Goal: Information Seeking & Learning: Learn about a topic

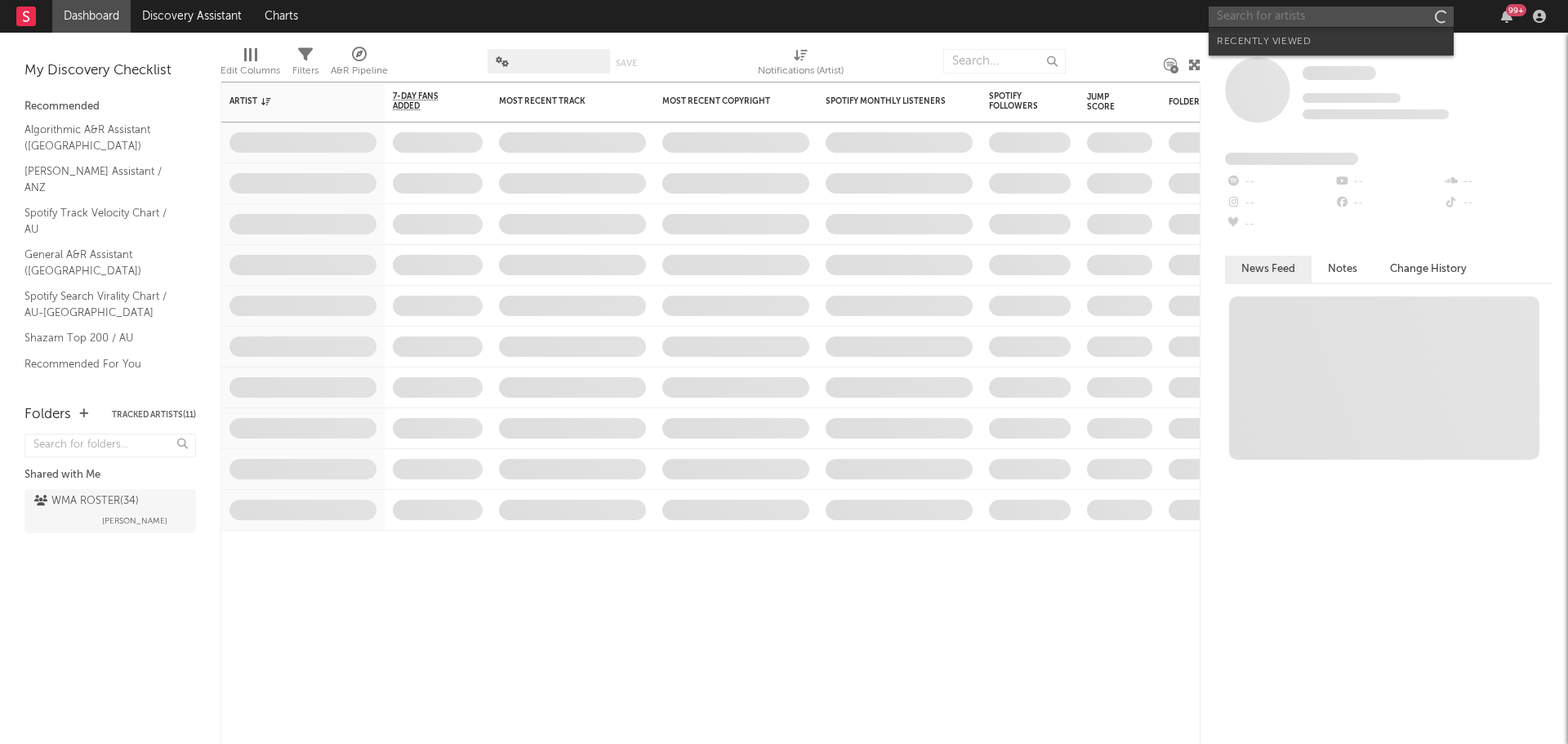
click at [1315, 25] on input "text" at bounding box center [1330, 16] width 245 height 21
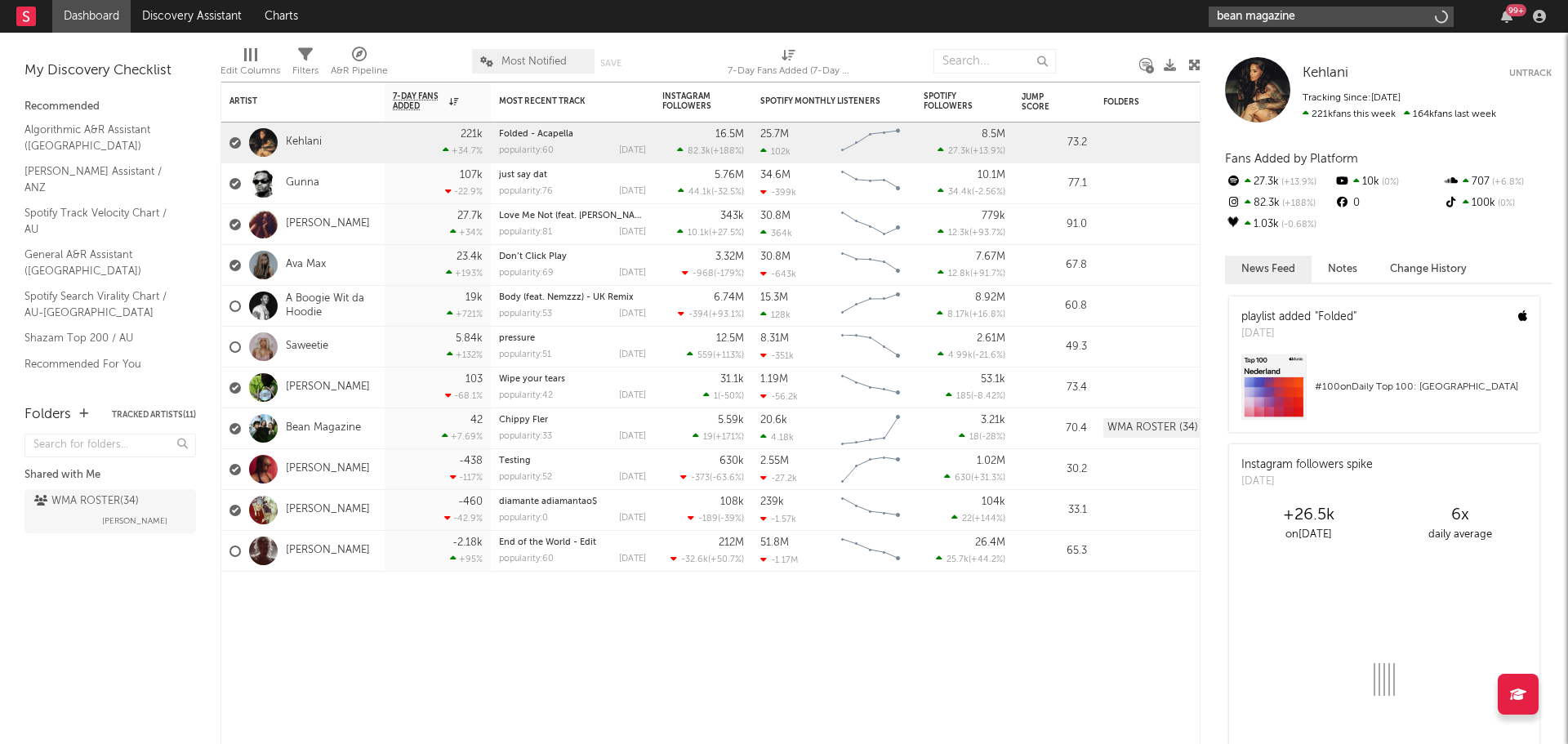
type input "bean magazine"
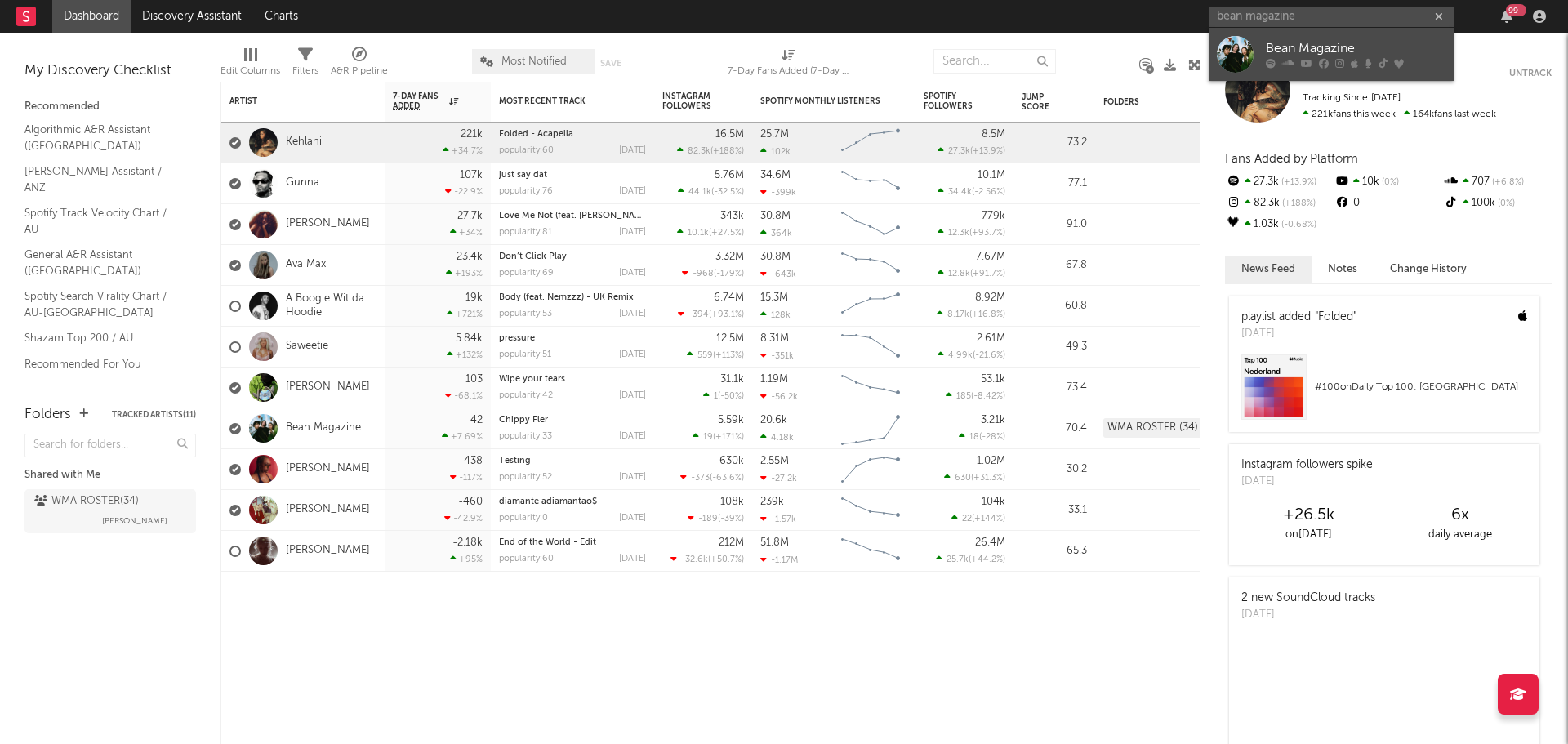
click at [1247, 53] on div at bounding box center [1234, 54] width 37 height 37
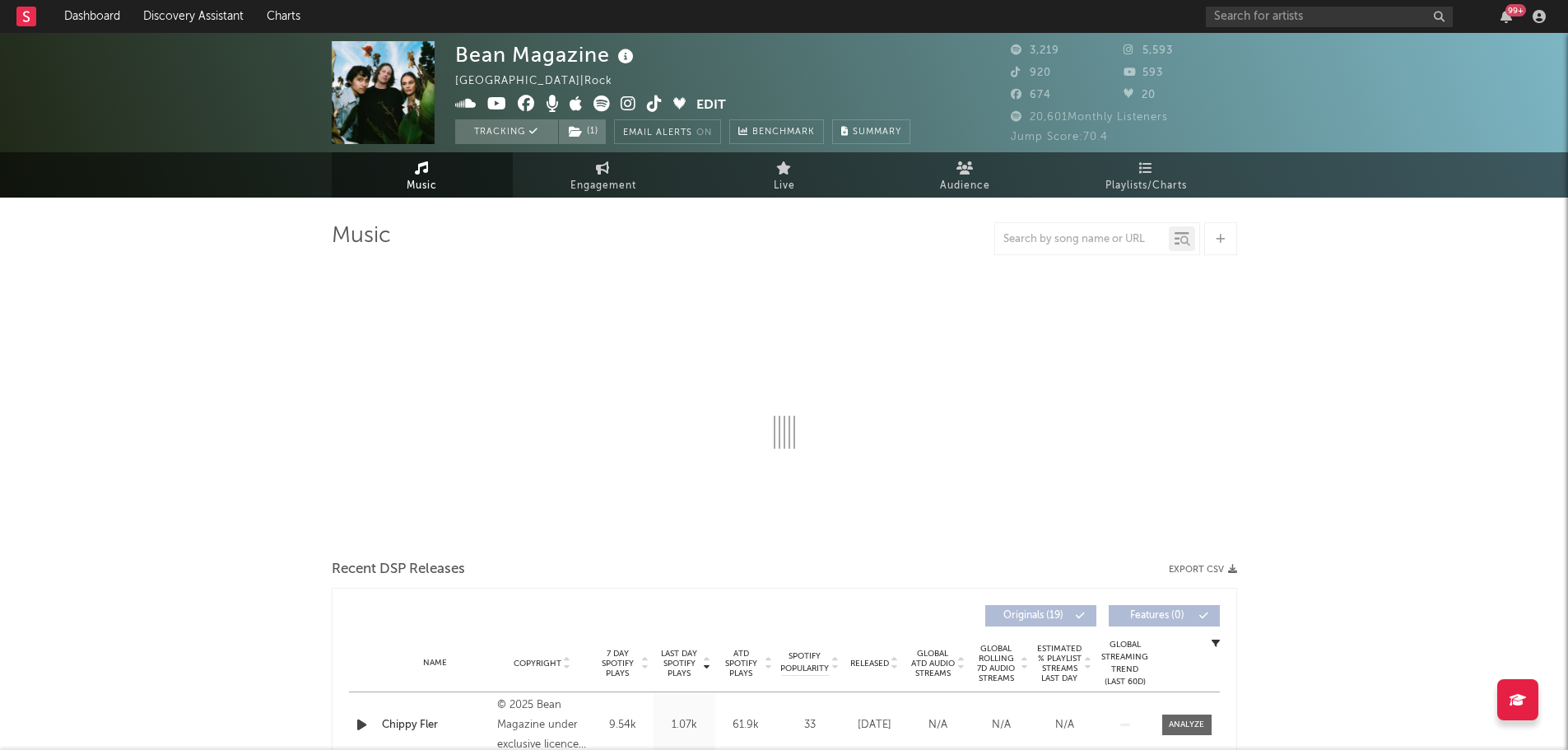
select select "6m"
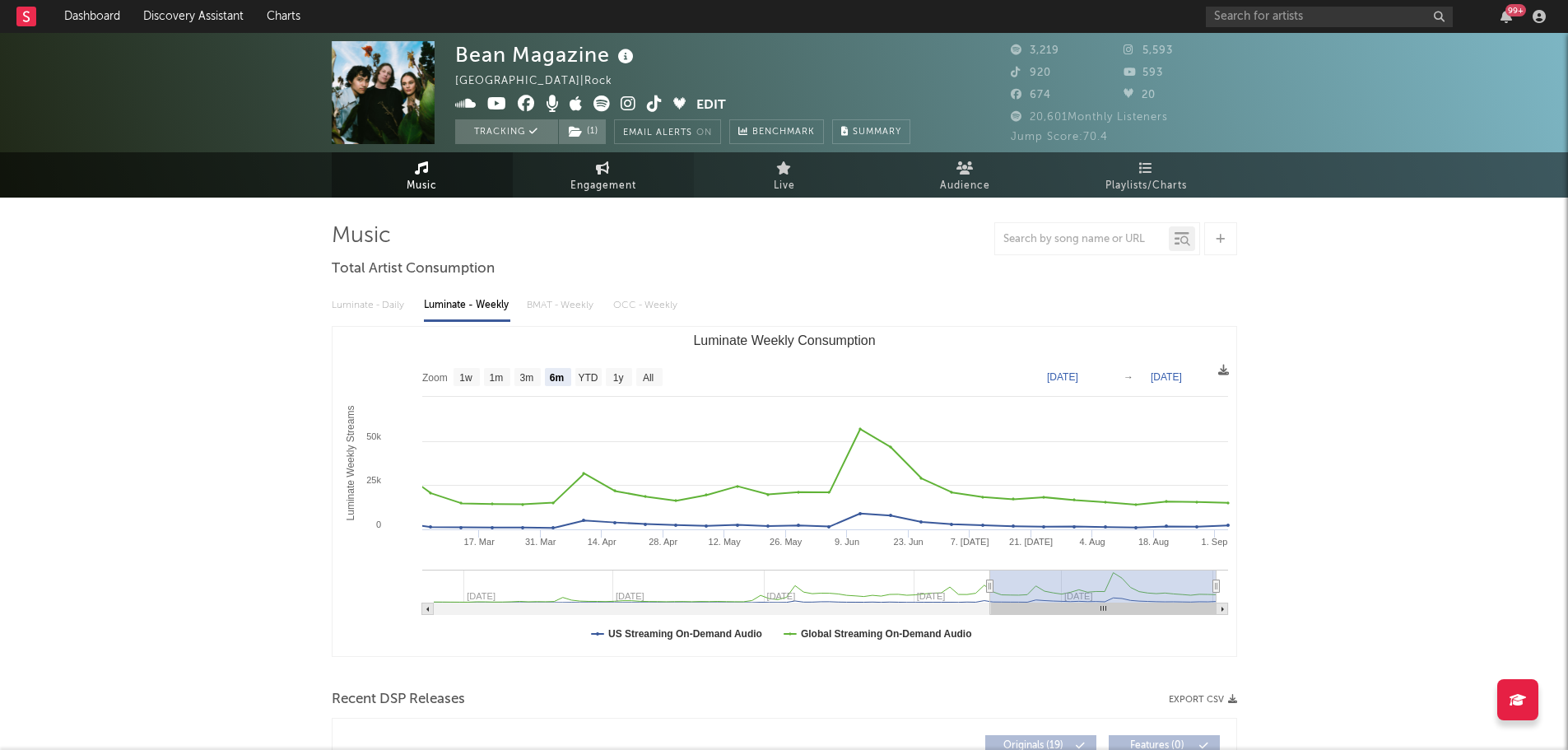
drag, startPoint x: 610, startPoint y: 180, endPoint x: 597, endPoint y: 177, distance: 13.3
click at [597, 177] on span "Engagement" at bounding box center [603, 186] width 66 height 20
select select "1w"
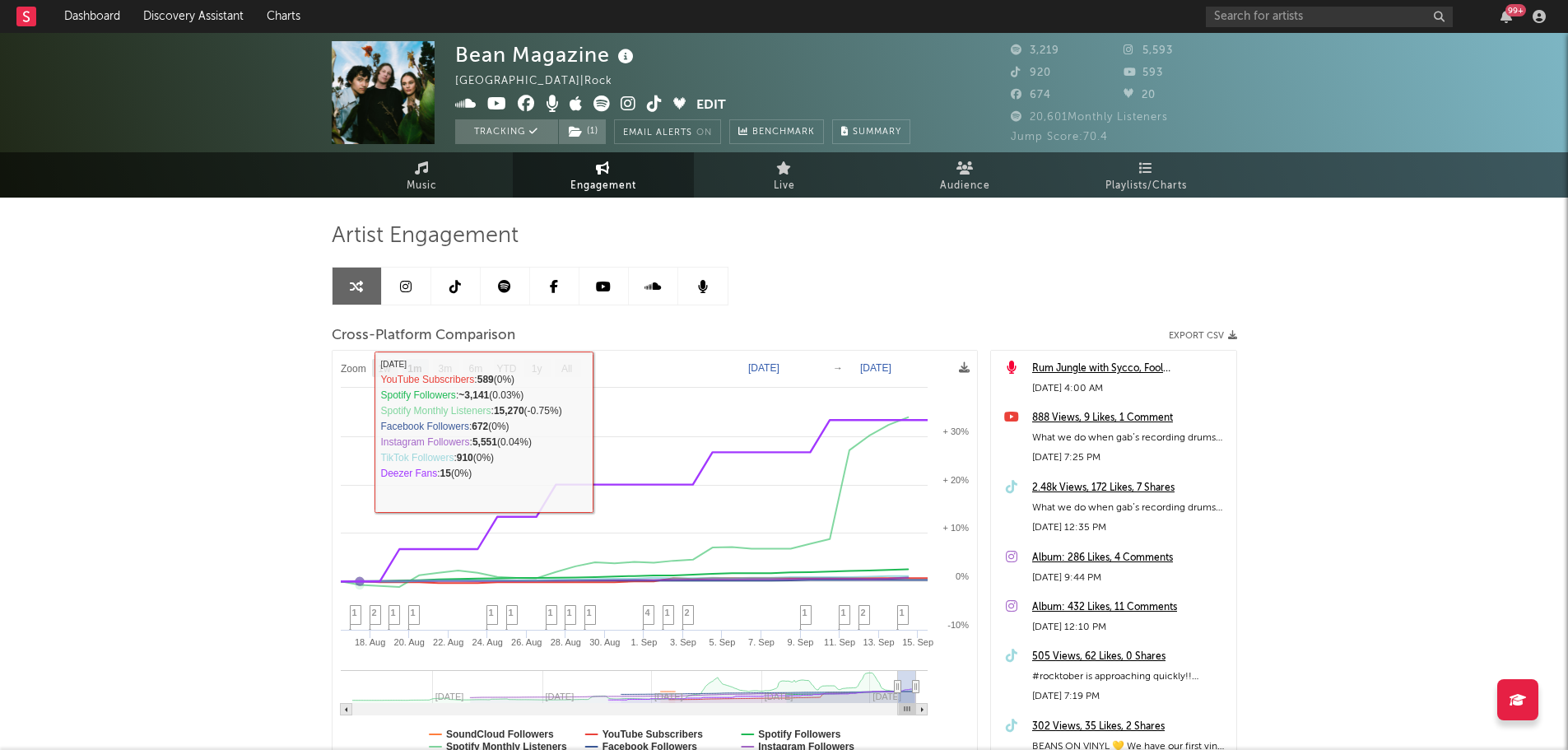
click at [394, 369] on rect at bounding box center [385, 368] width 26 height 18
select select "1w"
type input "[DATE]"
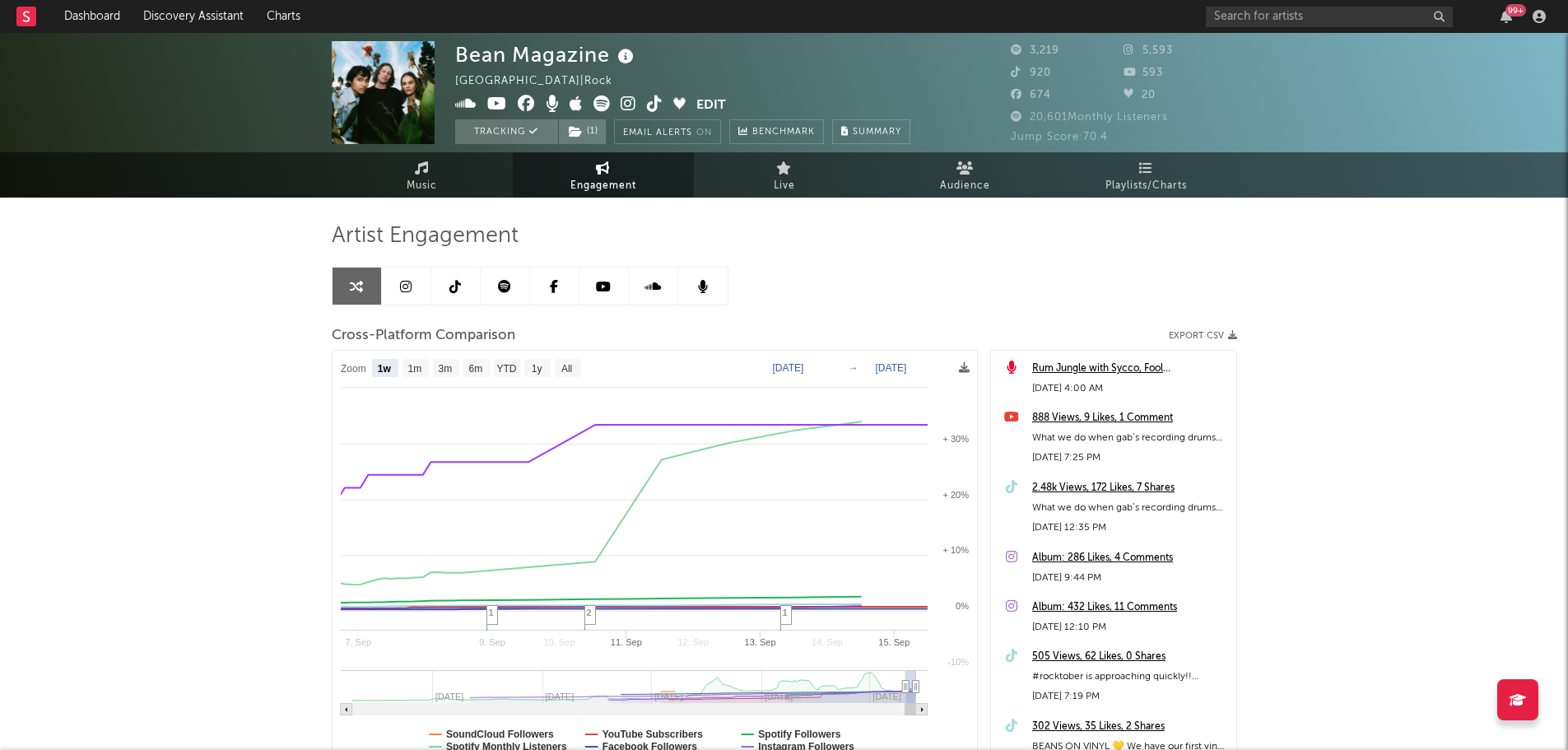
select select "1w"
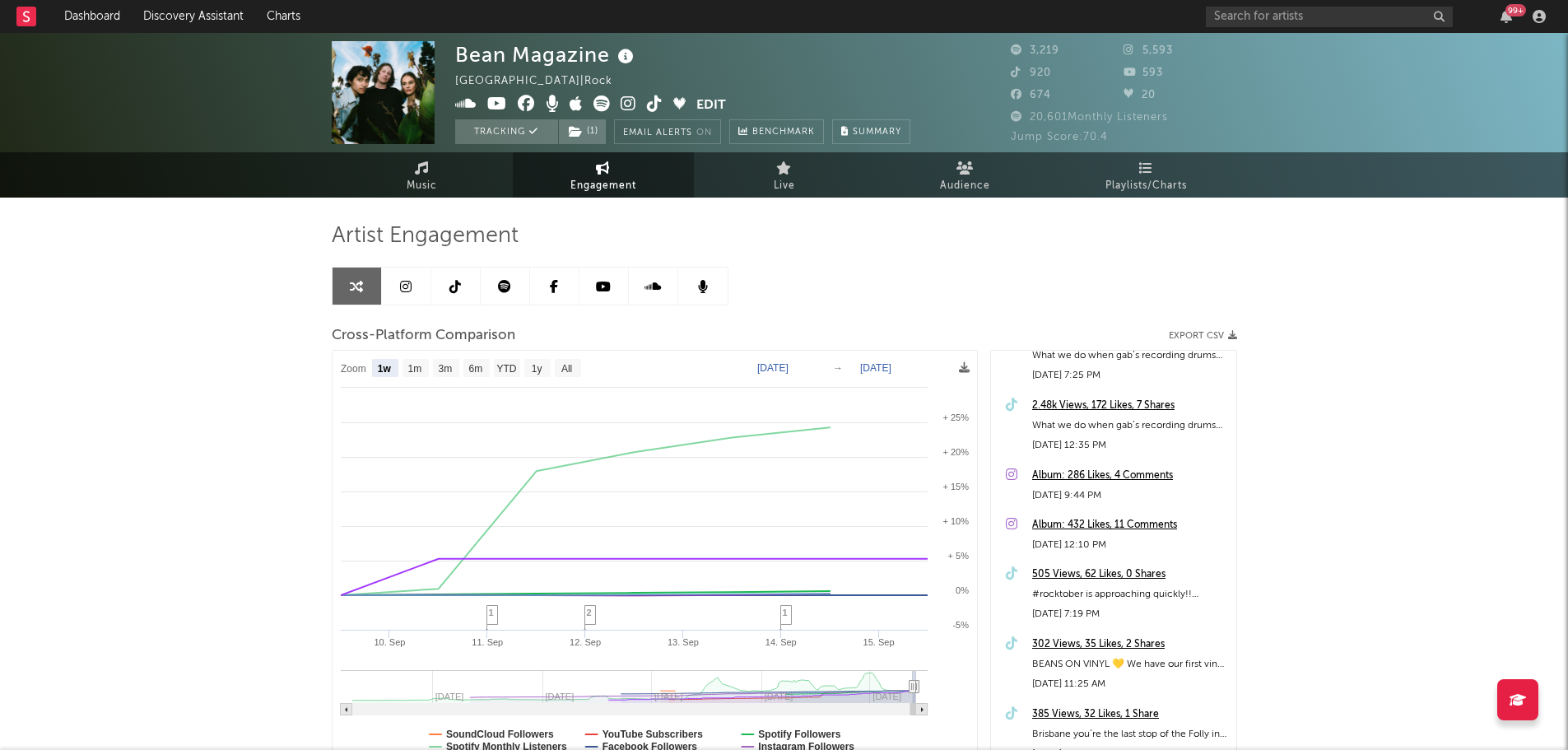
click at [421, 289] on link at bounding box center [406, 286] width 50 height 37
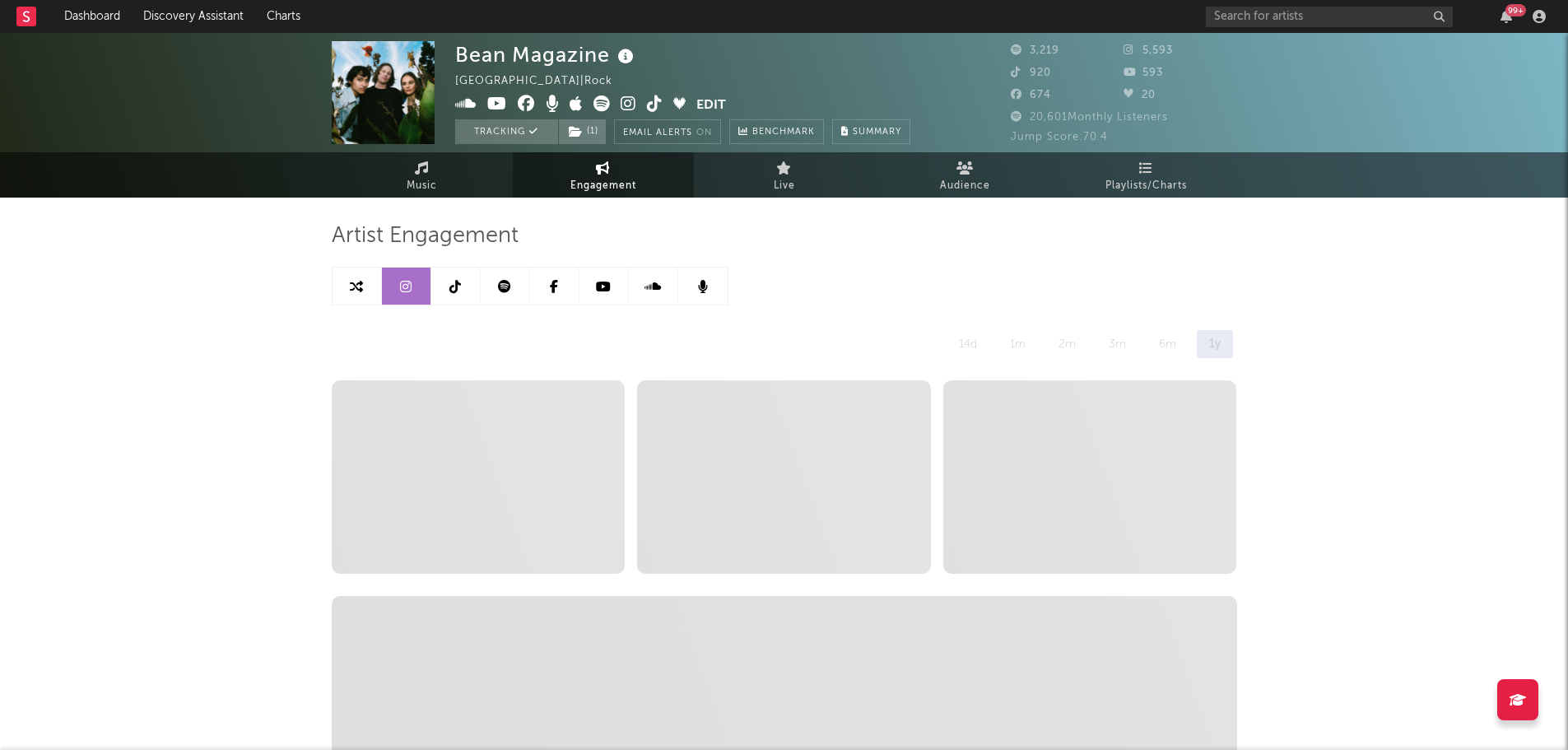
select select "6m"
